Goal: Navigation & Orientation: Go to known website

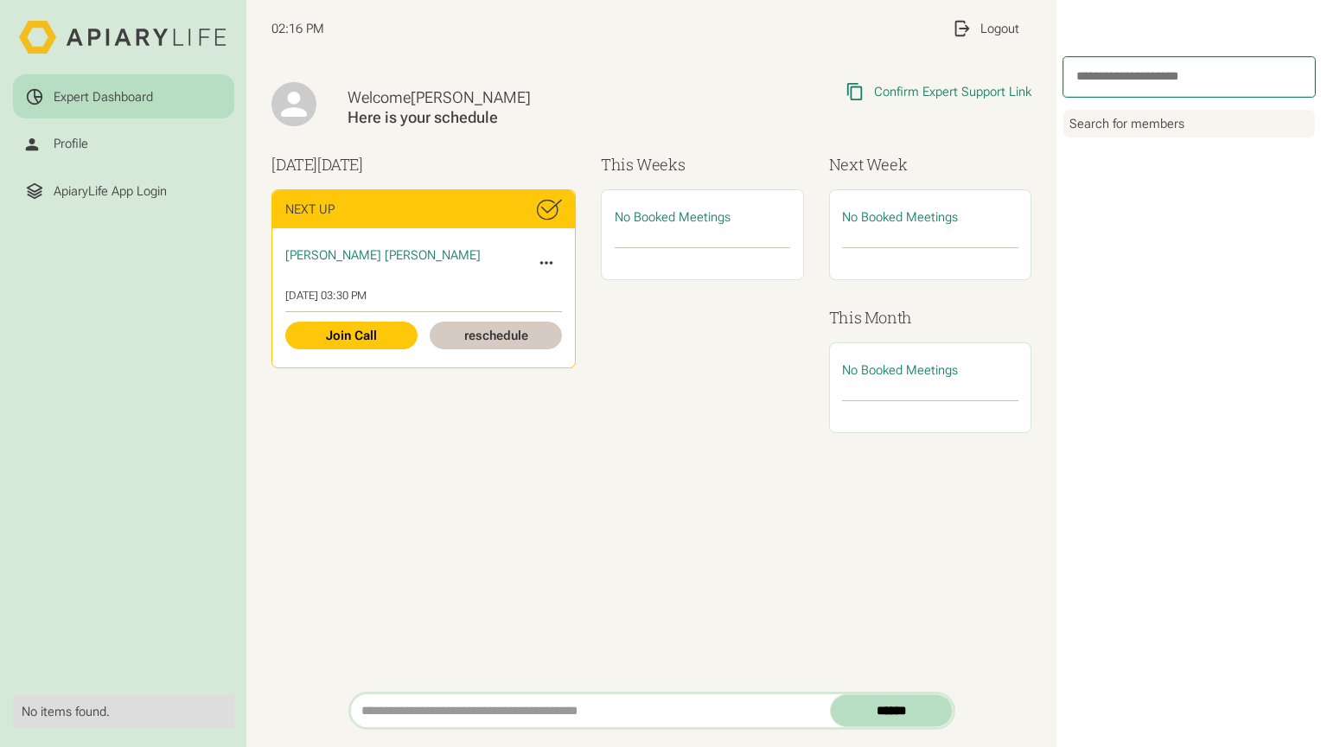
scroll to position [2, 0]
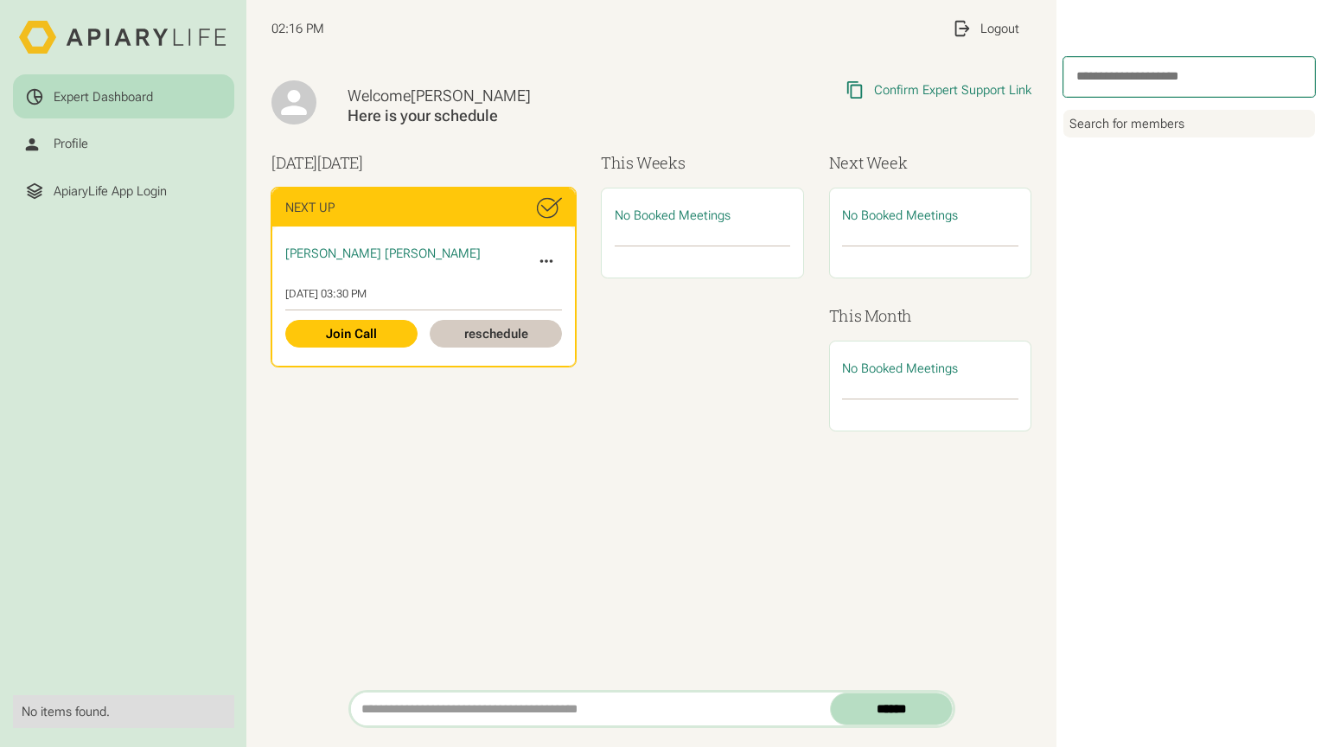
click at [312, 256] on span "Patricia Pat" at bounding box center [382, 254] width 195 height 16
click at [314, 255] on span "Patricia Pat" at bounding box center [382, 254] width 195 height 16
click at [550, 259] on icon at bounding box center [546, 261] width 19 height 19
click at [550, 261] on icon at bounding box center [546, 261] width 19 height 19
click at [541, 261] on icon at bounding box center [546, 260] width 13 height 3
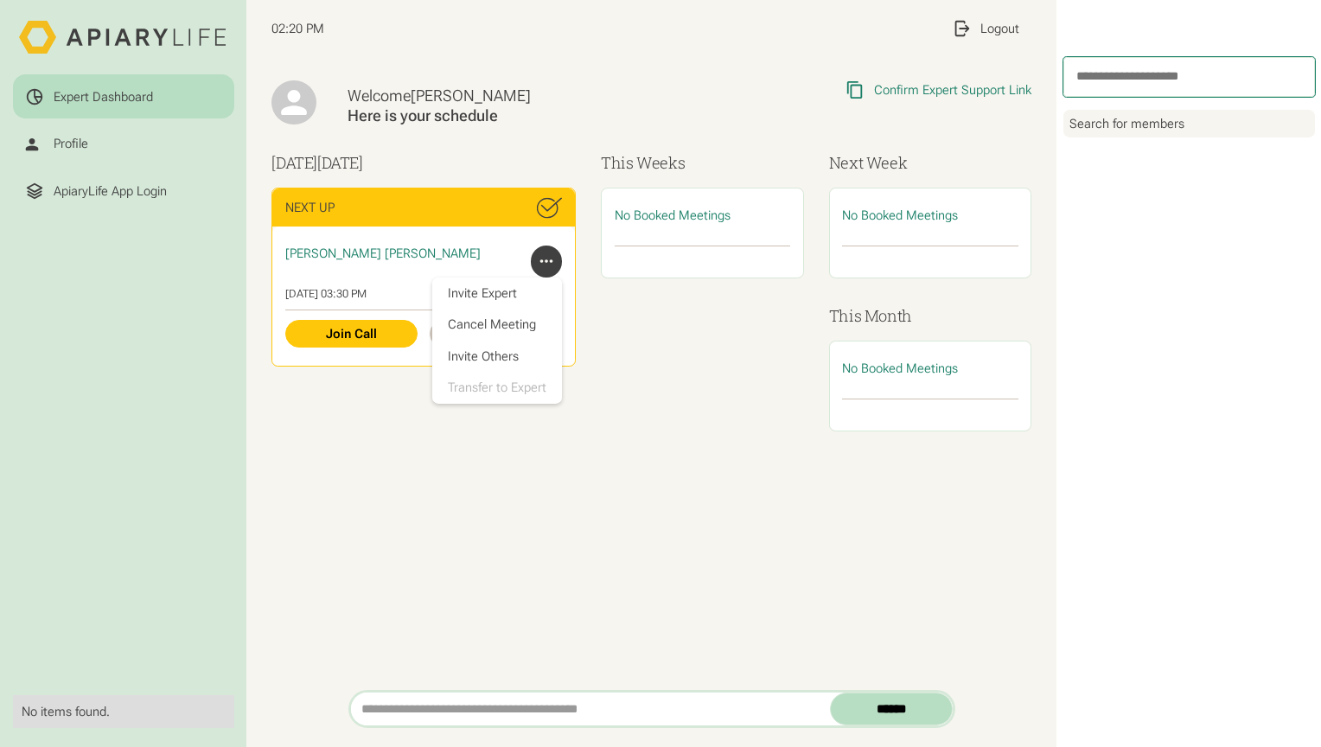
click at [695, 367] on div "No Booked Meetings" at bounding box center [702, 310] width 202 height 244
click at [440, 457] on div "Welcome Maria Here is your schedule Copied Link to Clipboard Confirm Expert Sup…" at bounding box center [652, 268] width 760 height 427
